Goal: Navigation & Orientation: Understand site structure

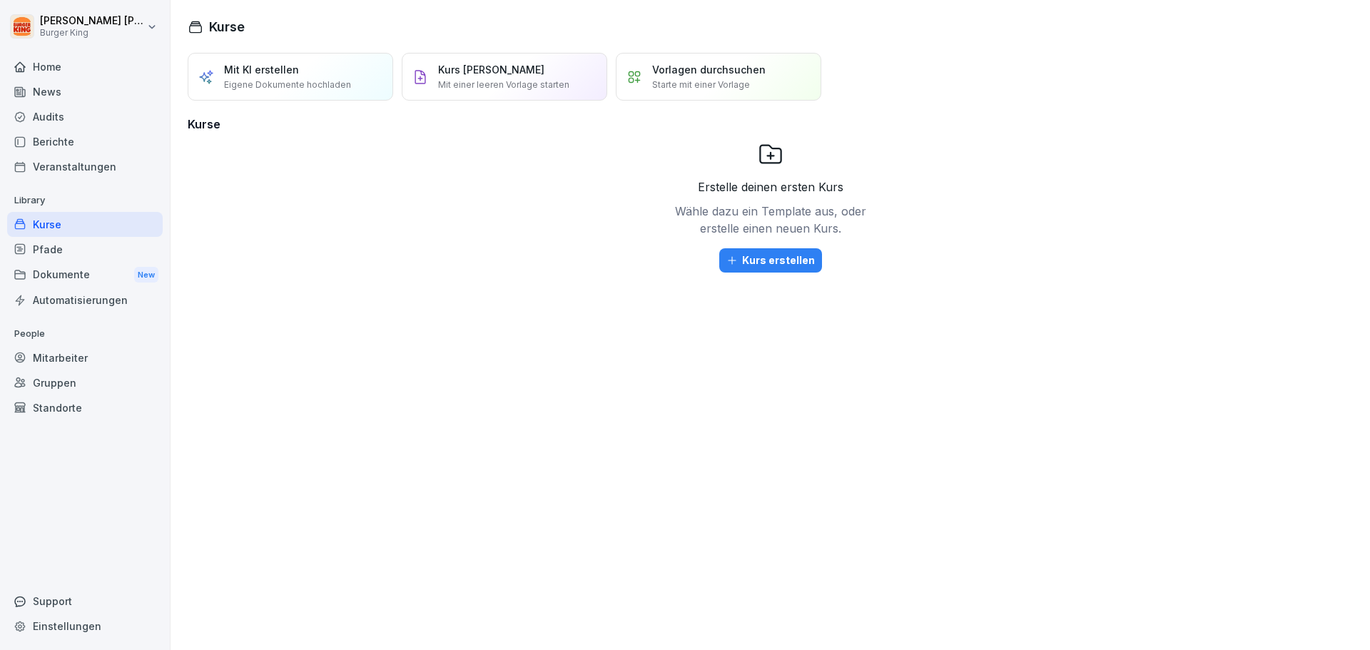
click at [78, 352] on div "Mitarbeiter" at bounding box center [85, 357] width 156 height 25
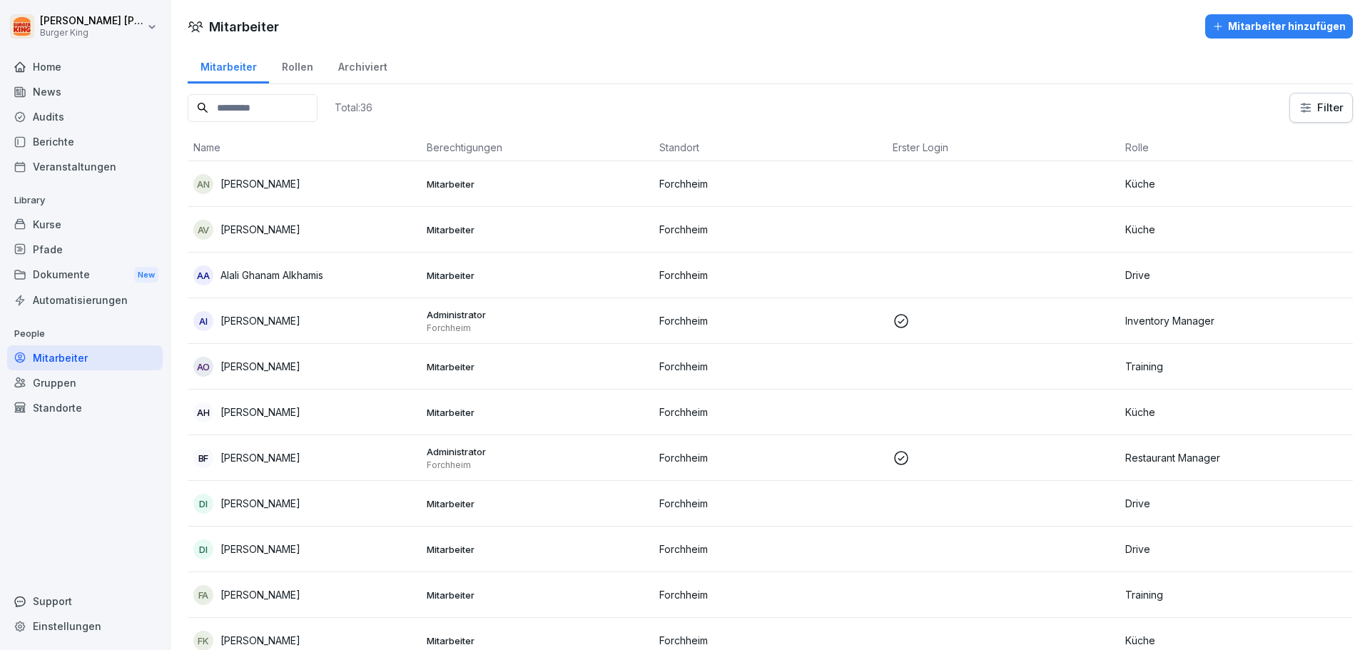
click at [300, 68] on div "Rollen" at bounding box center [297, 65] width 56 height 36
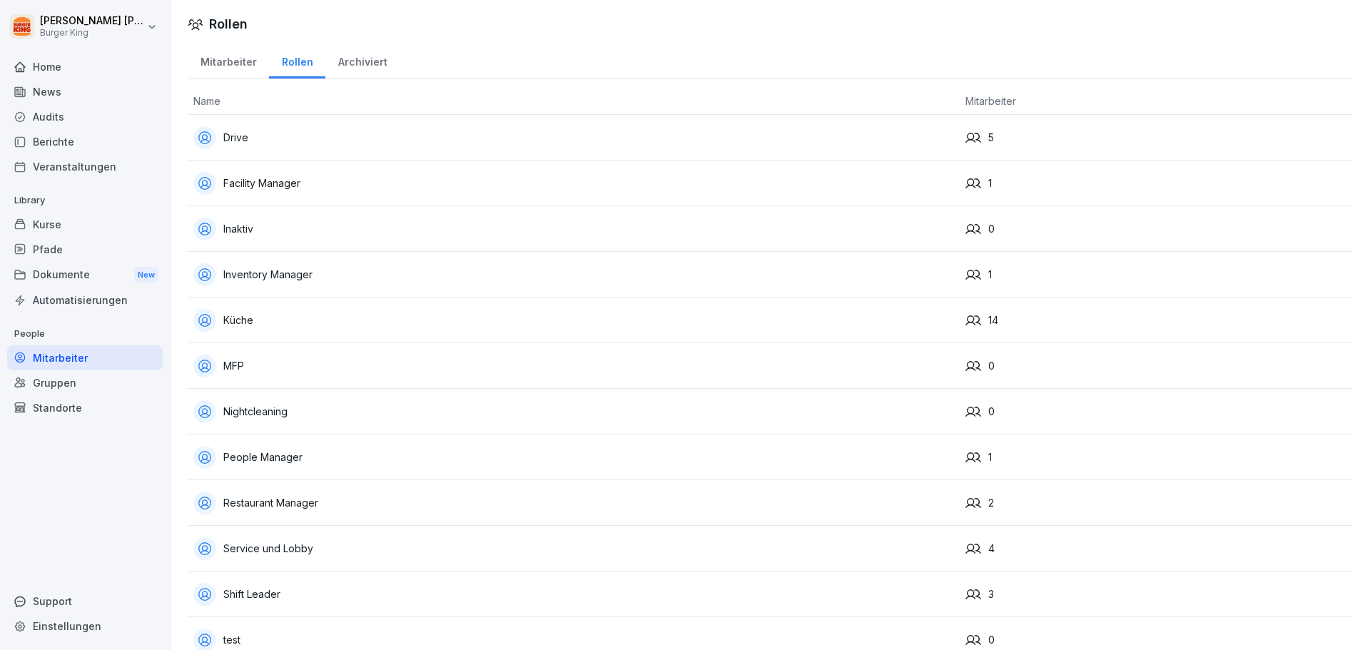
click at [358, 62] on div "Archiviert" at bounding box center [362, 60] width 74 height 36
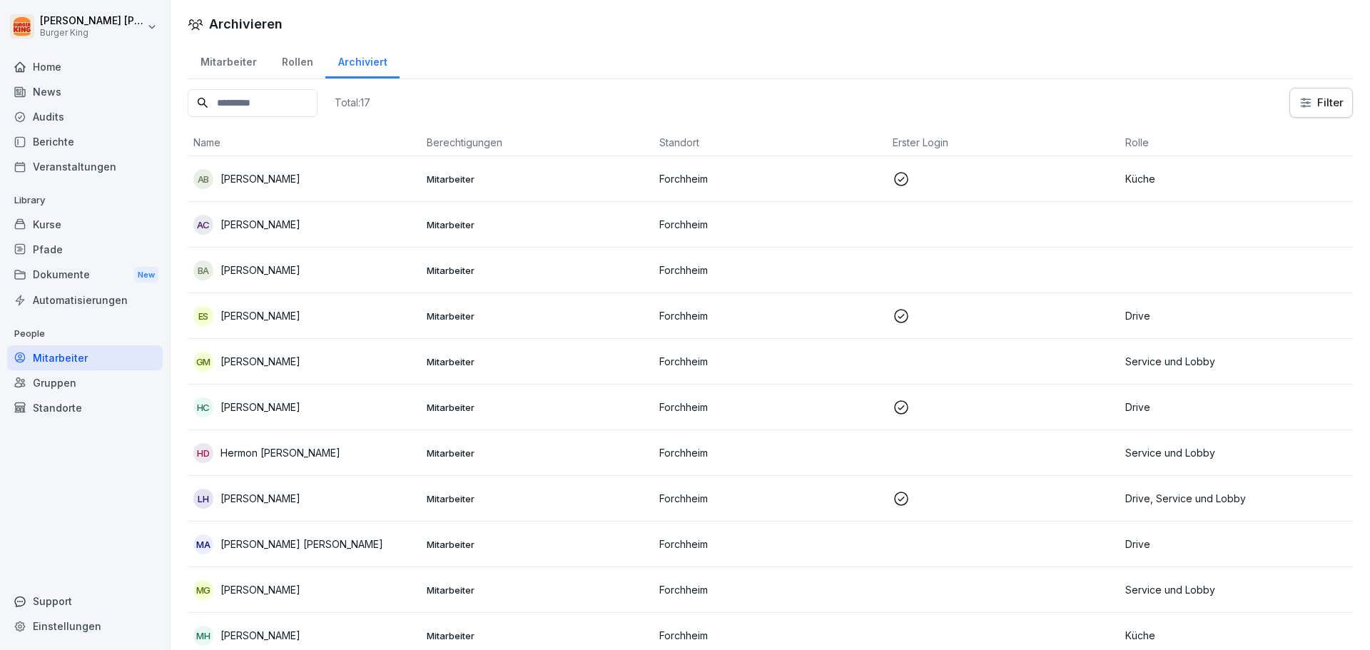
click at [220, 78] on div "Mitarbeiter" at bounding box center [228, 60] width 81 height 36
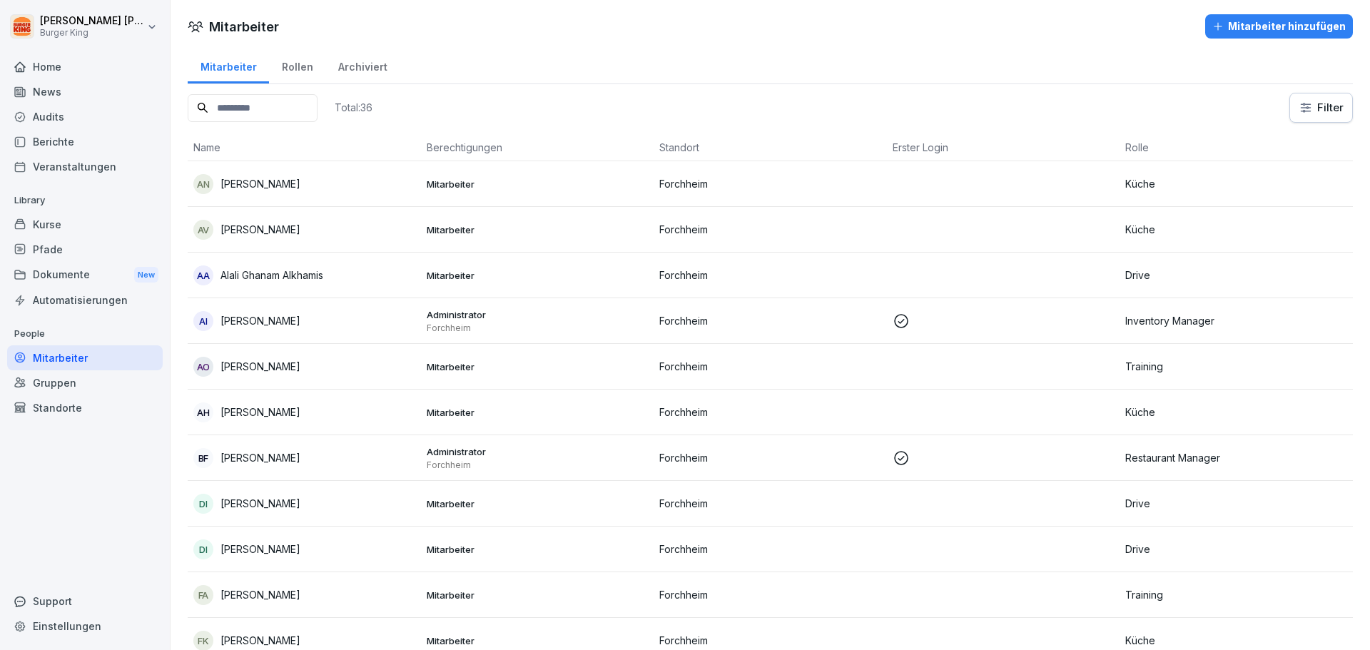
click at [227, 67] on div "Mitarbeiter" at bounding box center [228, 65] width 81 height 36
click at [228, 67] on div "Mitarbeiter" at bounding box center [228, 65] width 81 height 36
click at [54, 279] on div "Dokumente New" at bounding box center [85, 275] width 156 height 26
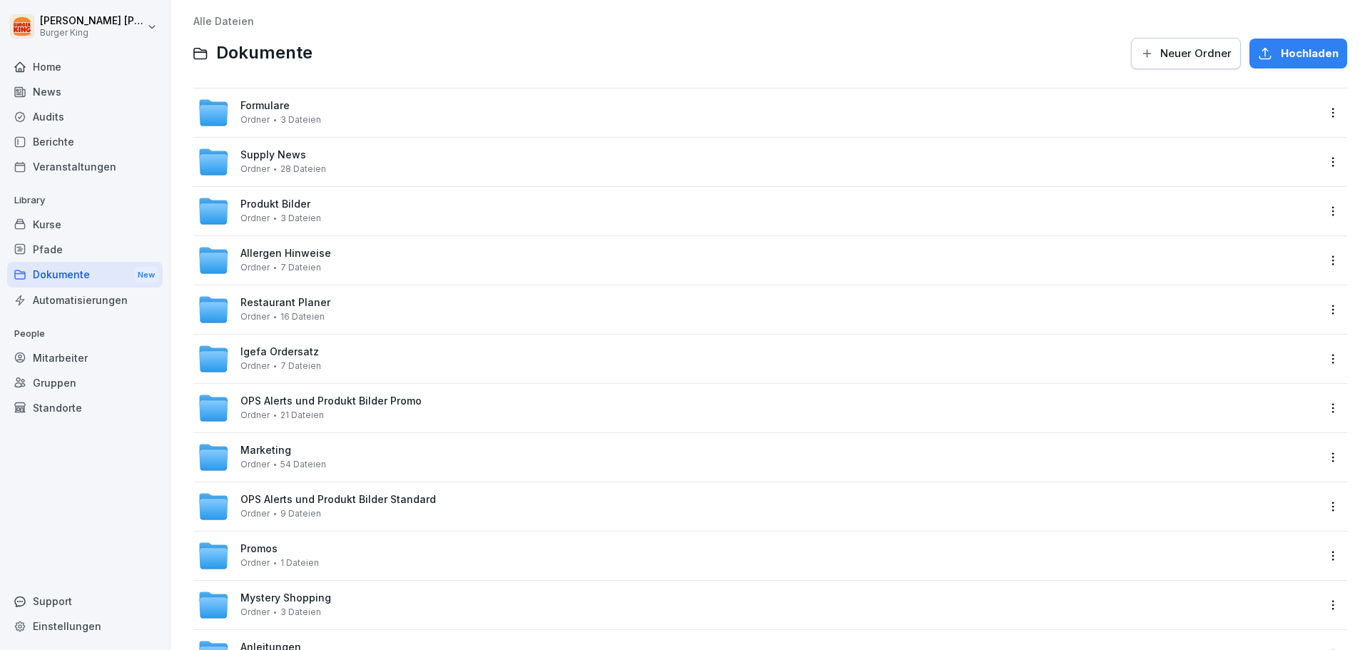
scroll to position [4, 0]
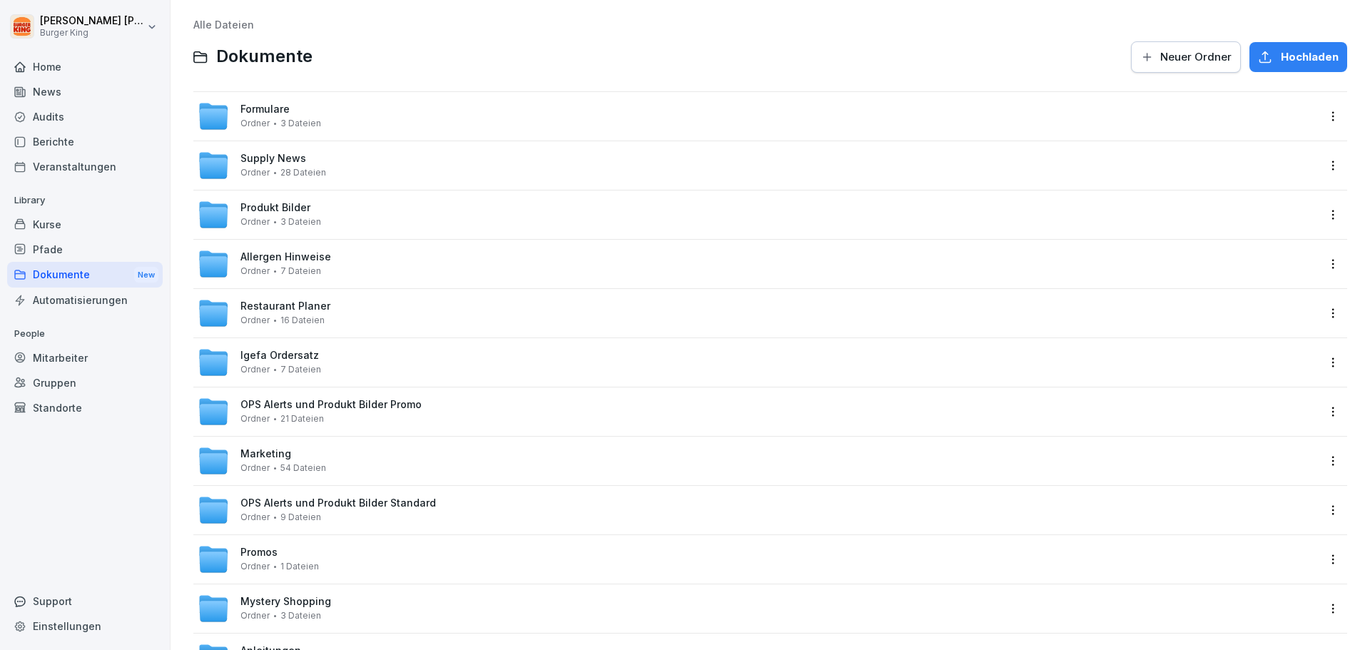
click at [36, 254] on div "Pfade" at bounding box center [85, 249] width 156 height 25
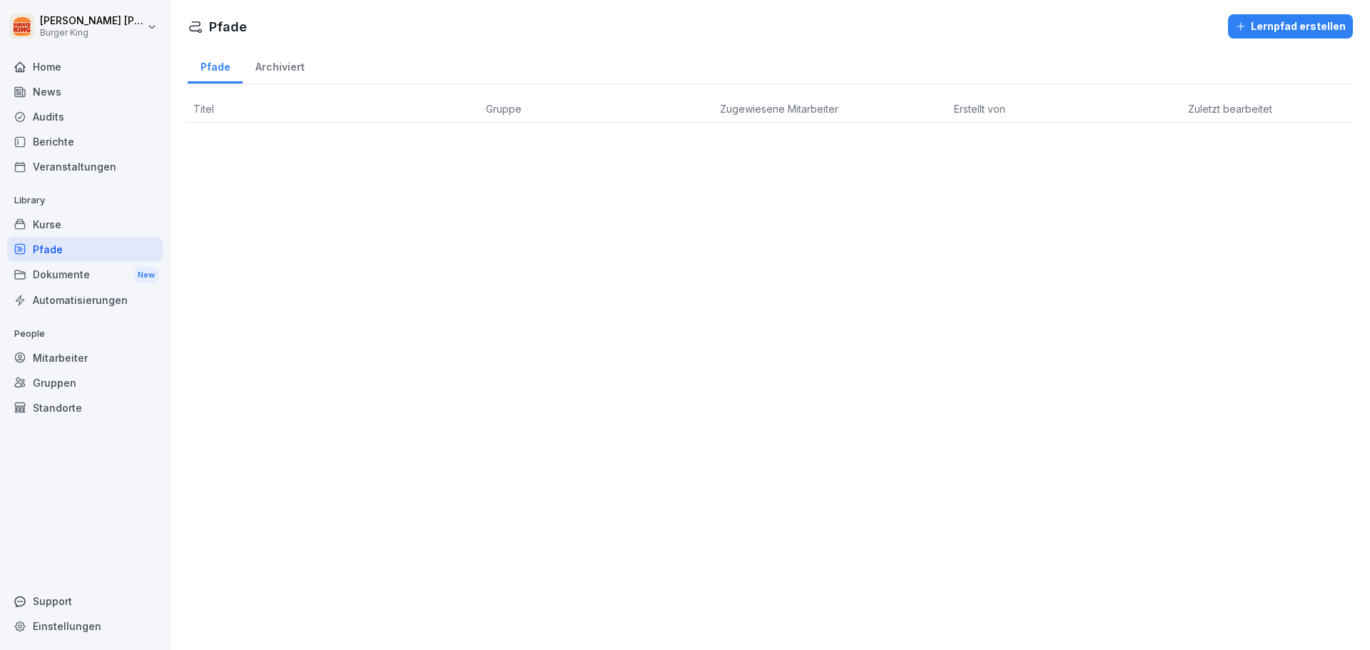
click at [57, 225] on div "Kurse" at bounding box center [85, 224] width 156 height 25
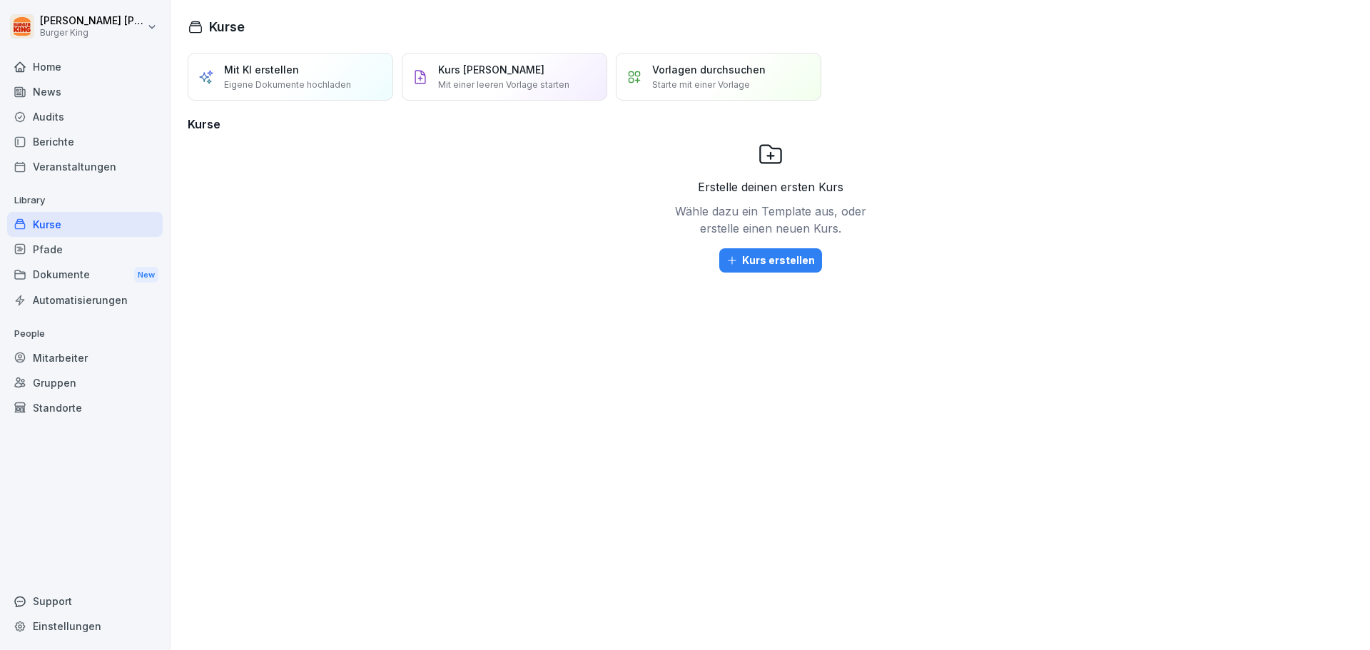
click at [68, 146] on div "Berichte" at bounding box center [85, 141] width 156 height 25
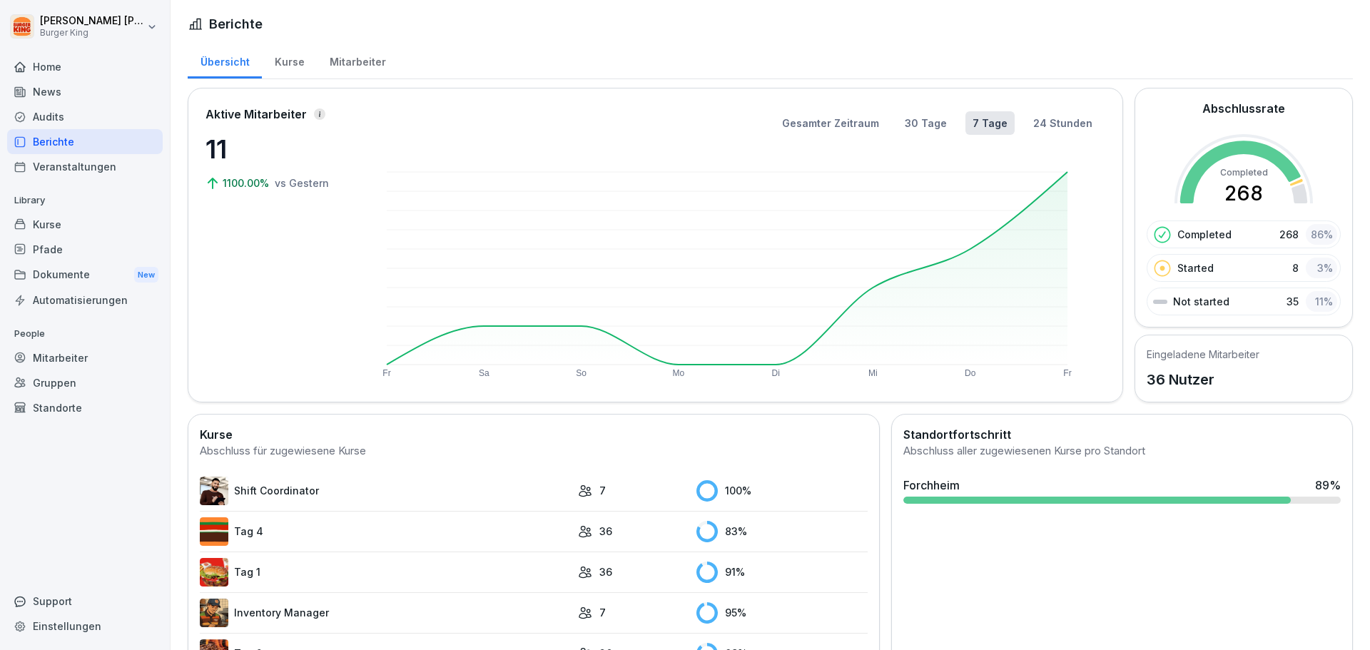
click at [286, 65] on div "Kurse" at bounding box center [289, 60] width 55 height 36
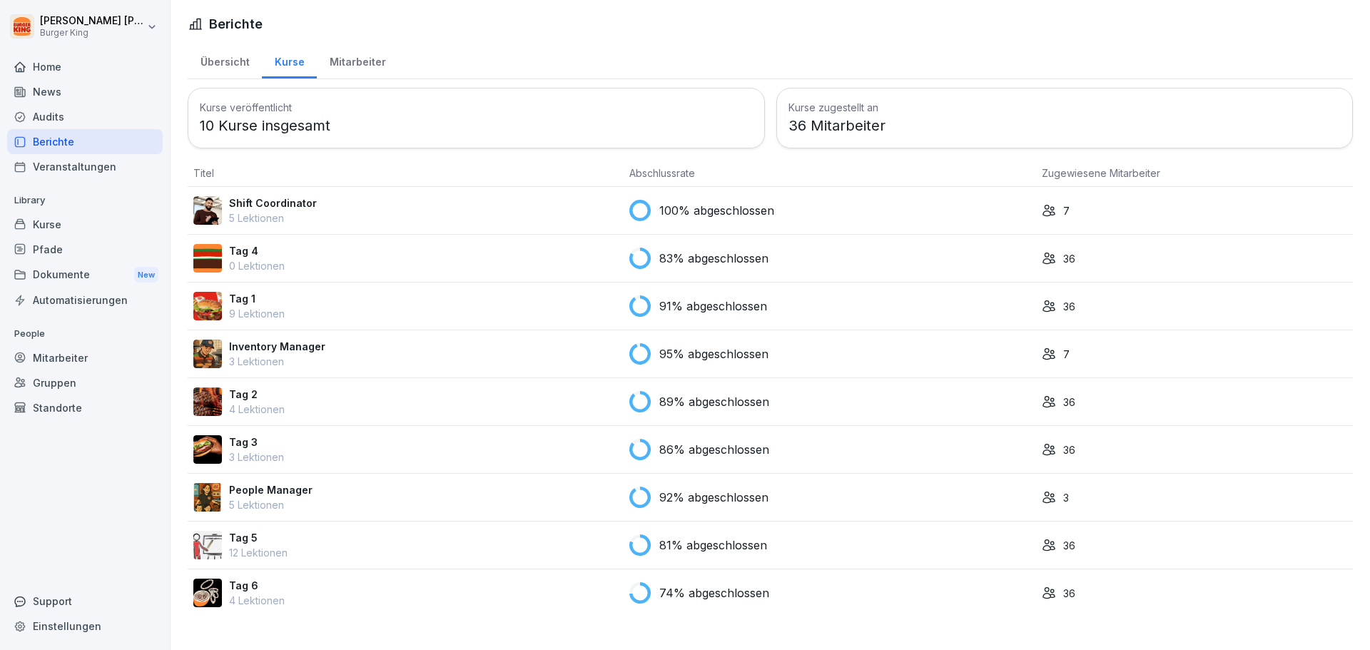
click at [385, 54] on div "Mitarbeiter" at bounding box center [357, 60] width 81 height 36
